Goal: Task Accomplishment & Management: Manage account settings

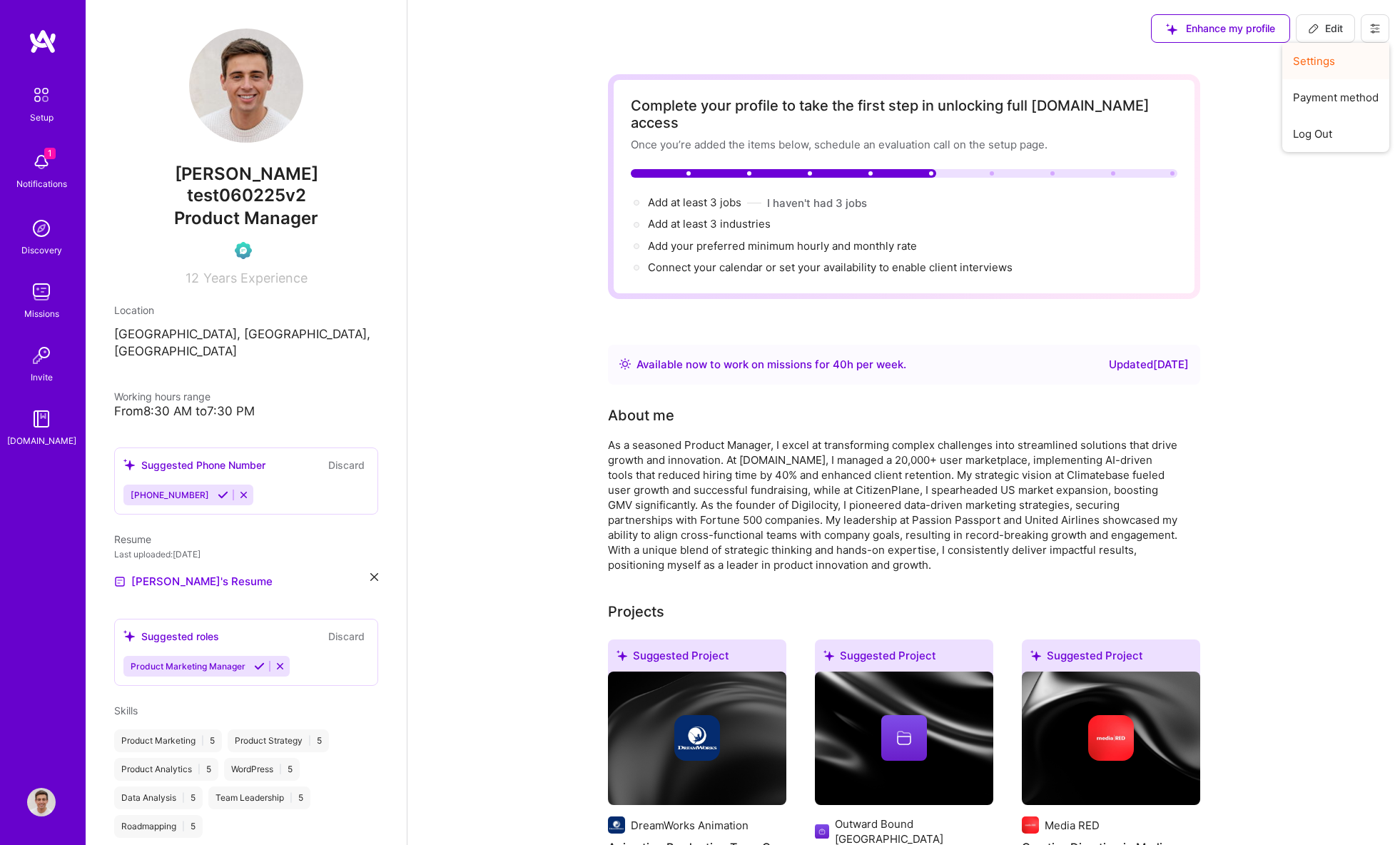
click at [1325, 57] on button "Settings" at bounding box center [1335, 61] width 107 height 36
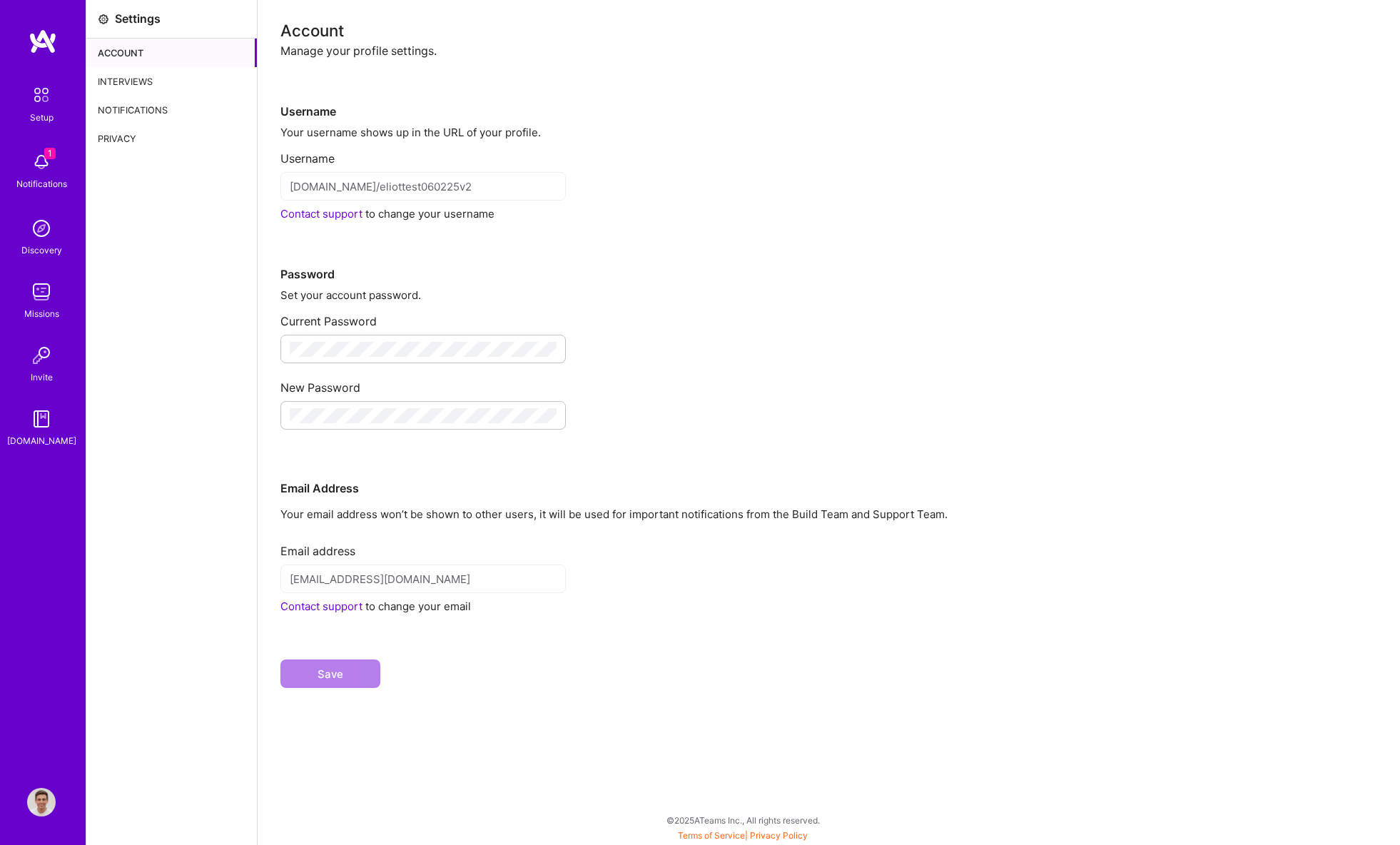
click at [142, 80] on div "Interviews" at bounding box center [171, 81] width 171 height 28
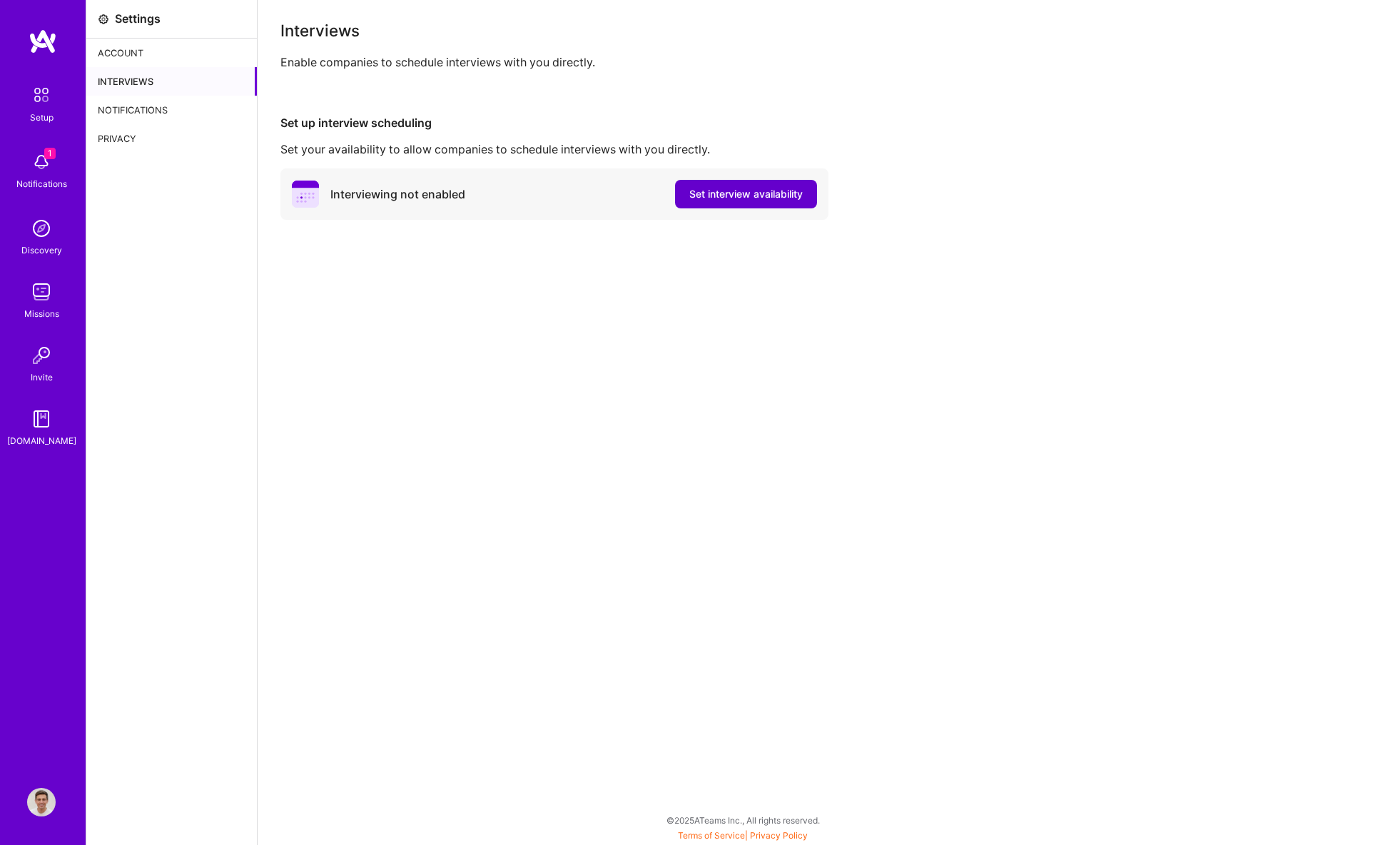
click at [738, 190] on span "Set interview availability" at bounding box center [746, 194] width 114 height 14
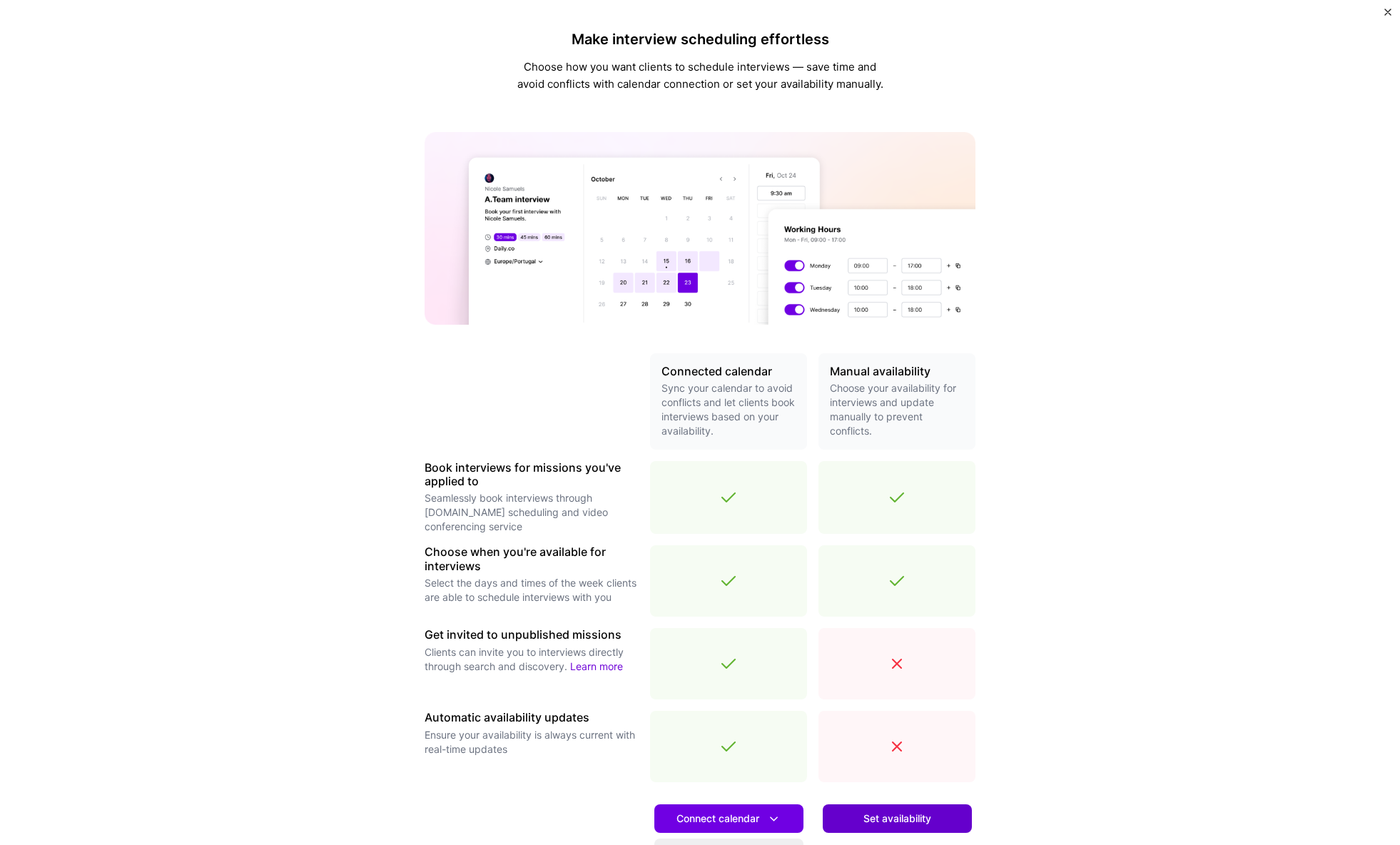
click at [888, 813] on span "Set availability" at bounding box center [897, 818] width 68 height 14
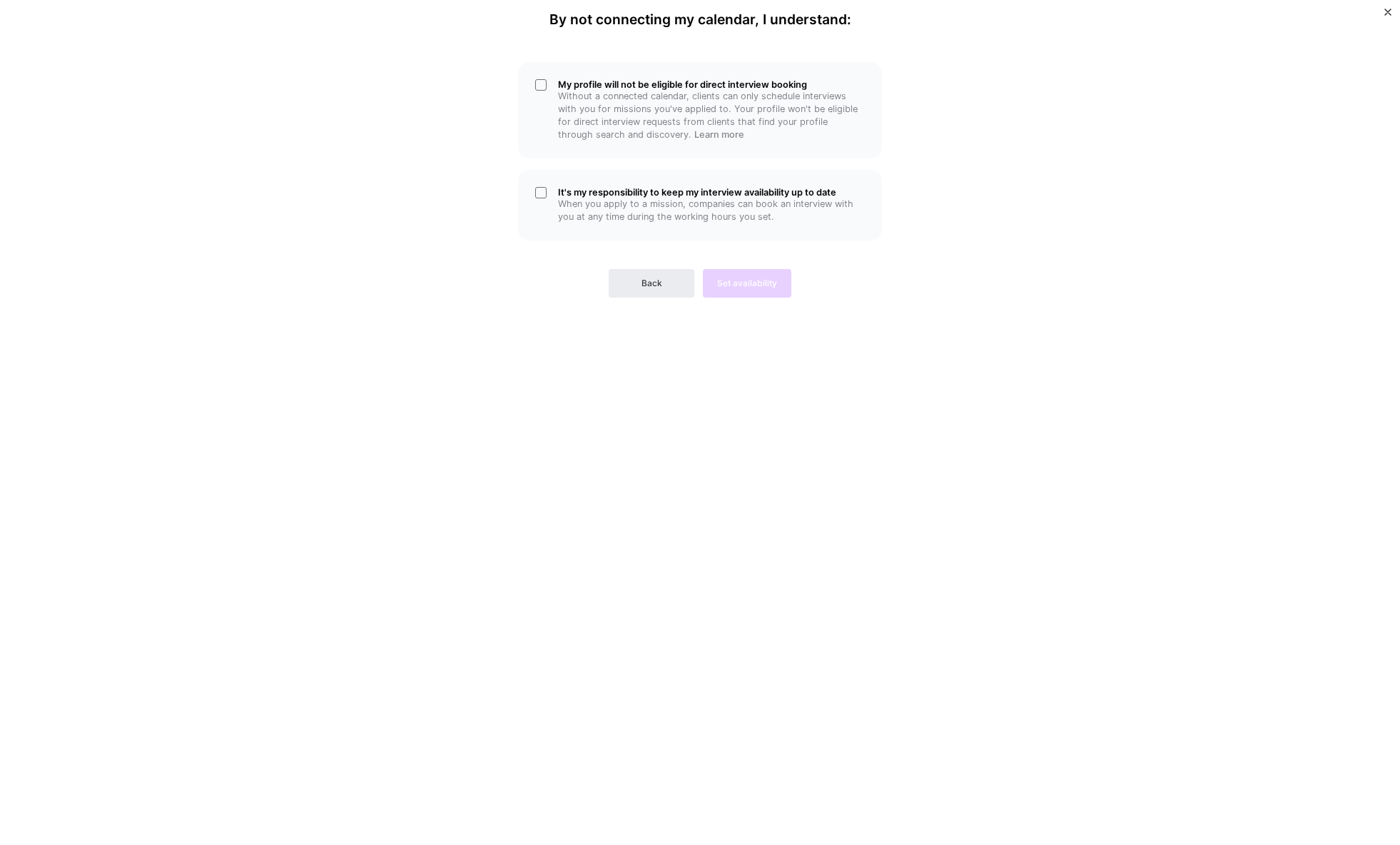
click at [631, 165] on div "My profile will not be eligible for direct interview booking Without a connecte…" at bounding box center [700, 176] width 428 height 241
drag, startPoint x: 629, startPoint y: 144, endPoint x: 629, endPoint y: 192, distance: 48.0
click at [629, 146] on div "My profile will not be eligible for direct interview booking Without a connecte…" at bounding box center [700, 111] width 364 height 96
click at [629, 193] on h5 "It's my responsibility to keep my interview availability up to date" at bounding box center [711, 193] width 306 height 11
drag, startPoint x: 764, startPoint y: 299, endPoint x: 743, endPoint y: 276, distance: 31.1
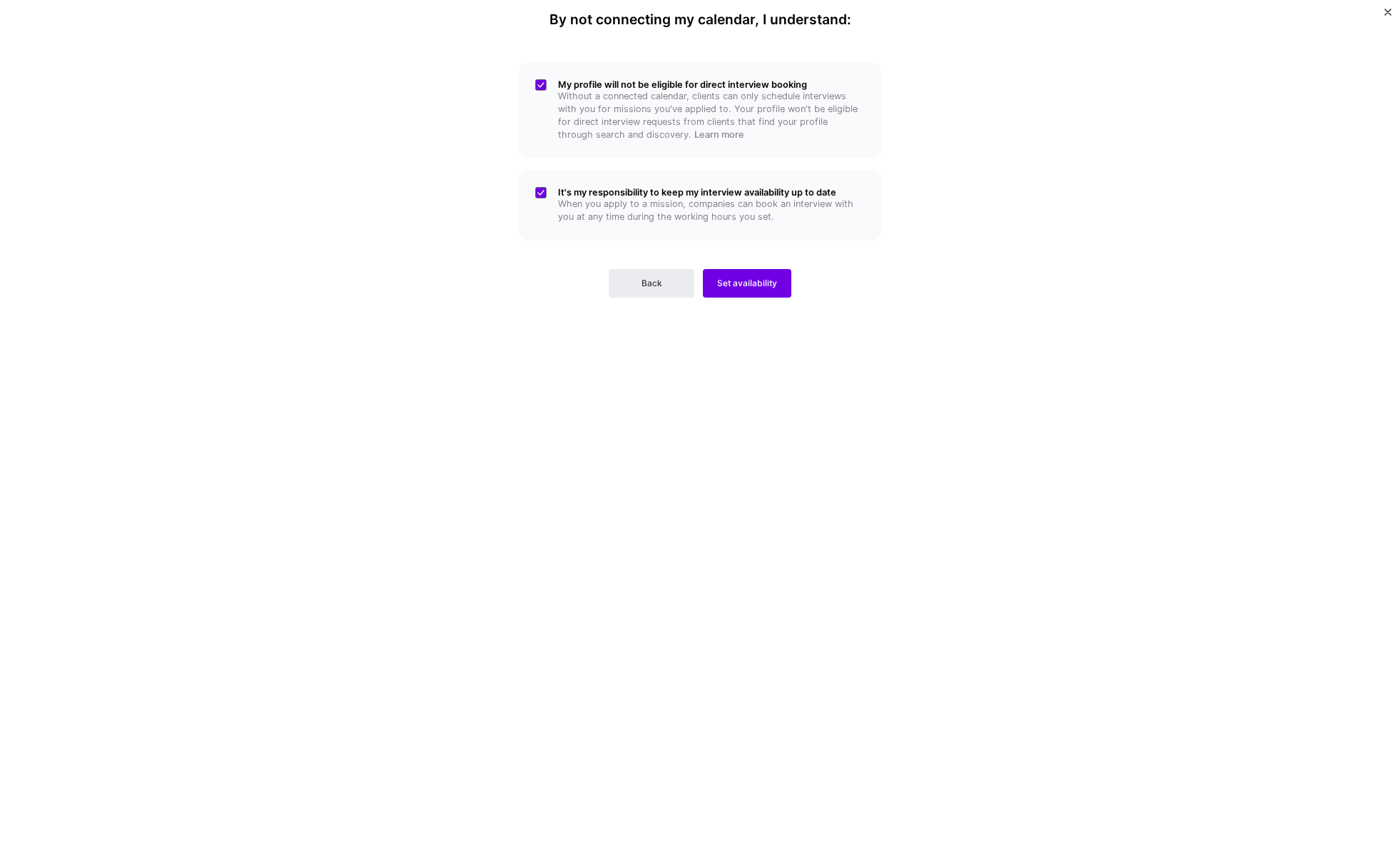
click at [763, 299] on div "By not connecting my calendar, I understand: My profile will not be eligible fo…" at bounding box center [700, 422] width 428 height 822
click at [735, 276] on button "Set availability" at bounding box center [747, 284] width 88 height 28
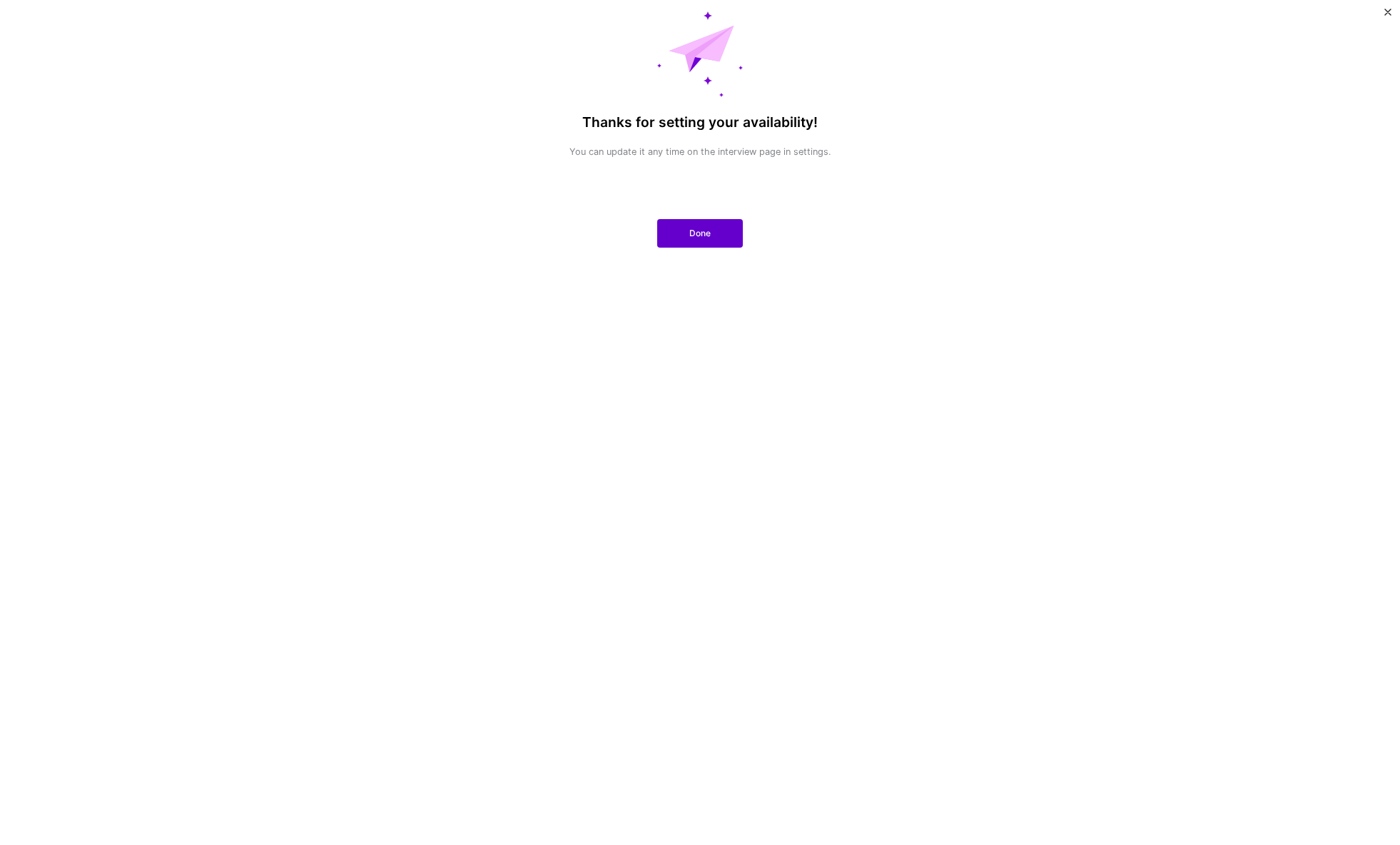
click at [703, 238] on span "Done" at bounding box center [700, 233] width 21 height 13
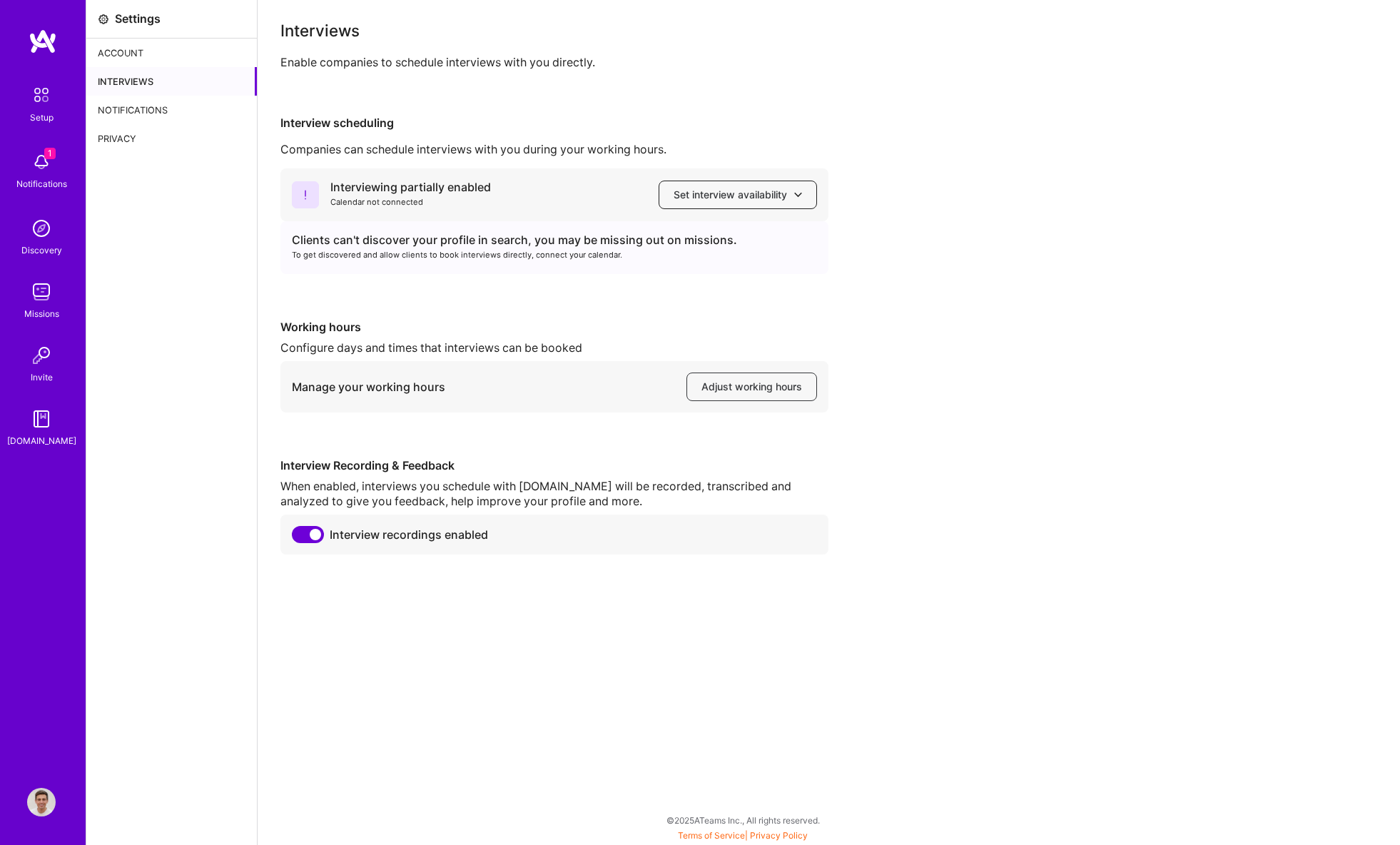
click at [740, 199] on span "Set interview availability" at bounding box center [738, 195] width 129 height 14
click at [690, 93] on div "Interviews Enable companies to schedule interviews with you directly. Interview…" at bounding box center [828, 288] width 1097 height 531
click at [723, 191] on span "Set interview availability" at bounding box center [738, 195] width 129 height 14
click at [726, 236] on button "Google calendar" at bounding box center [724, 235] width 186 height 38
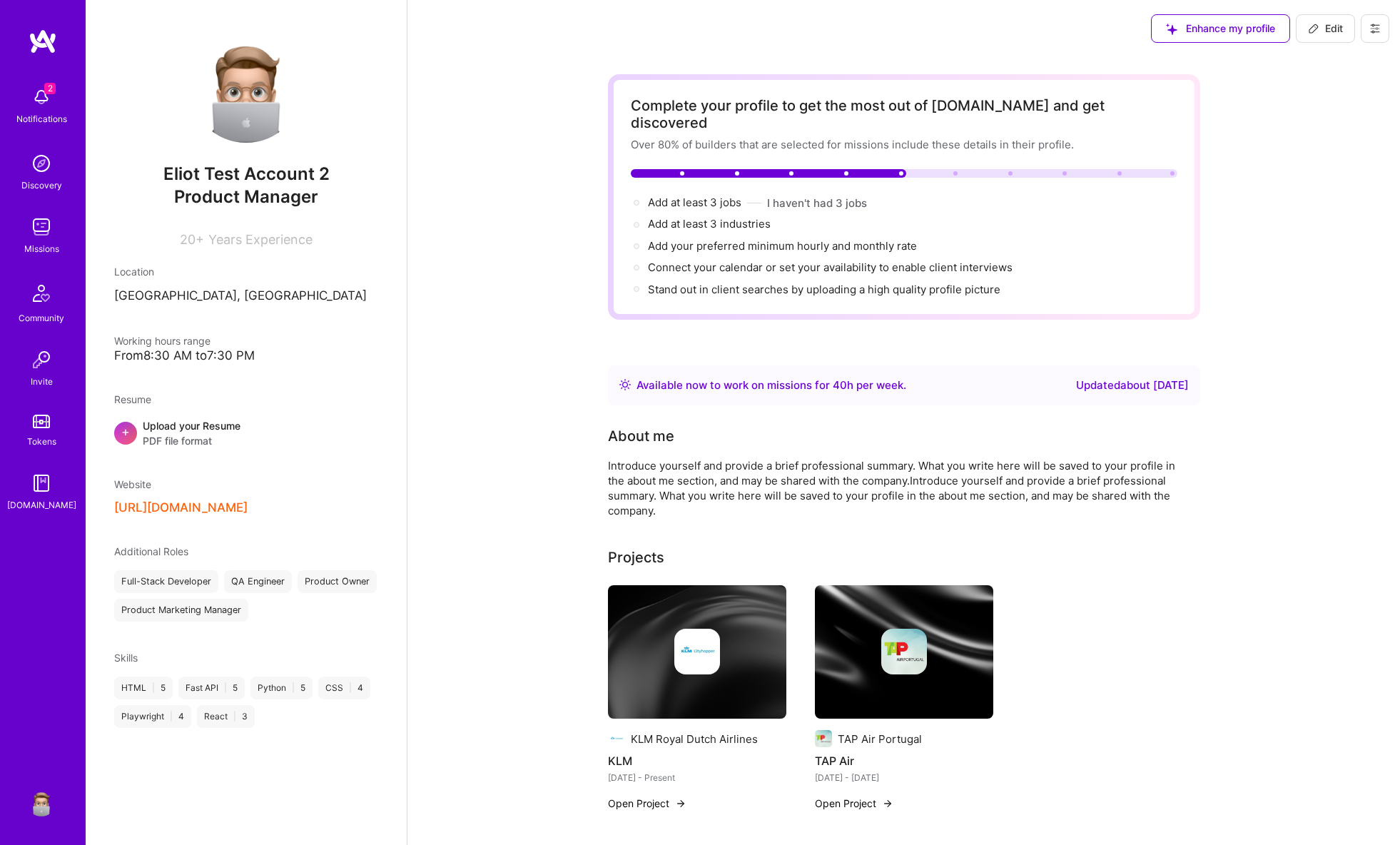
click at [1383, 26] on button at bounding box center [1375, 28] width 28 height 28
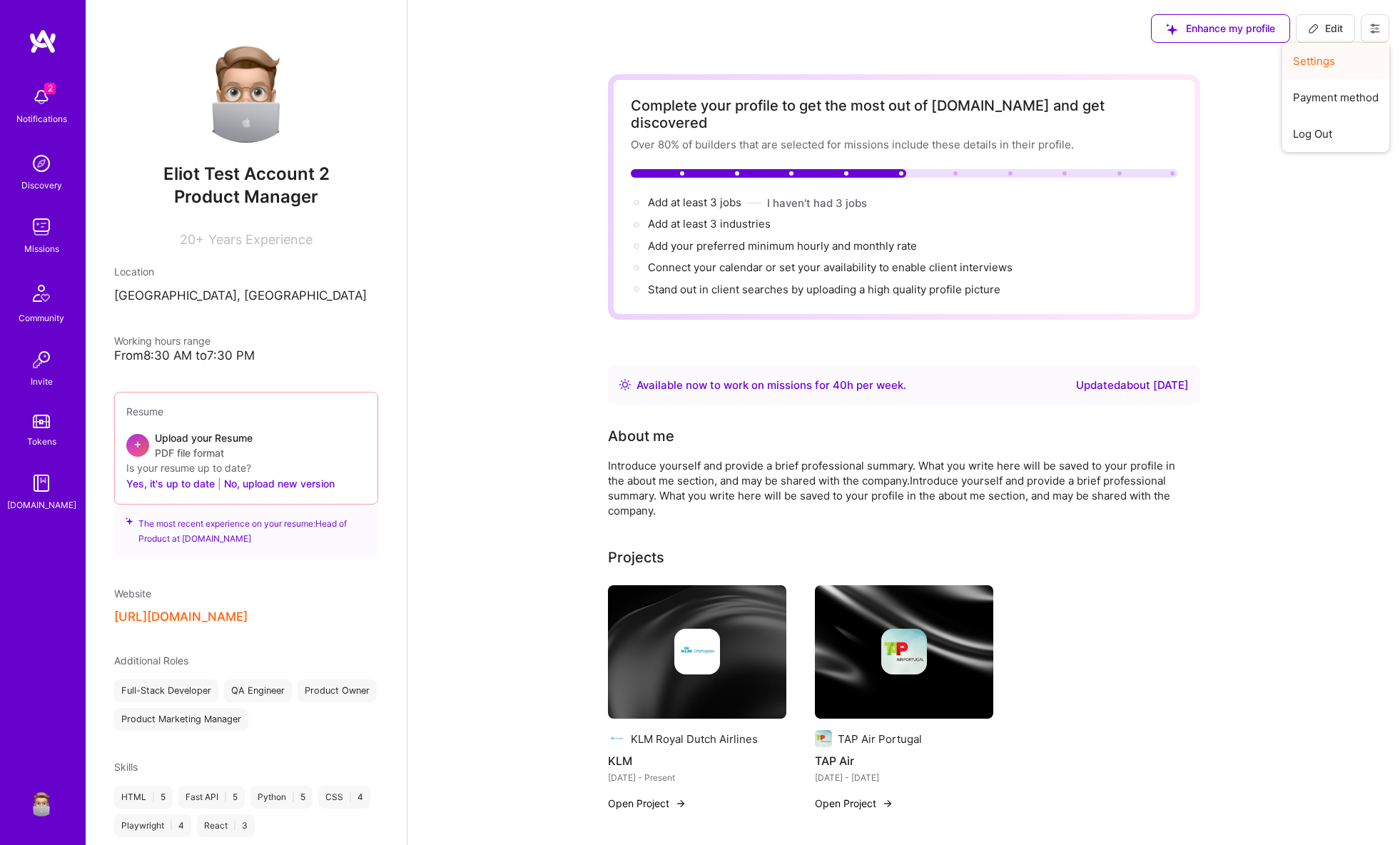
click at [1333, 58] on button "Settings" at bounding box center [1335, 61] width 107 height 36
